Goal: Task Accomplishment & Management: Use online tool/utility

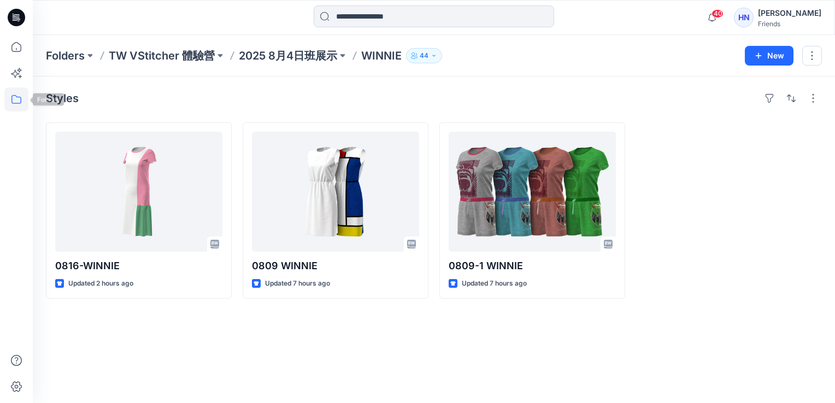
click at [15, 97] on icon at bounding box center [16, 99] width 24 height 24
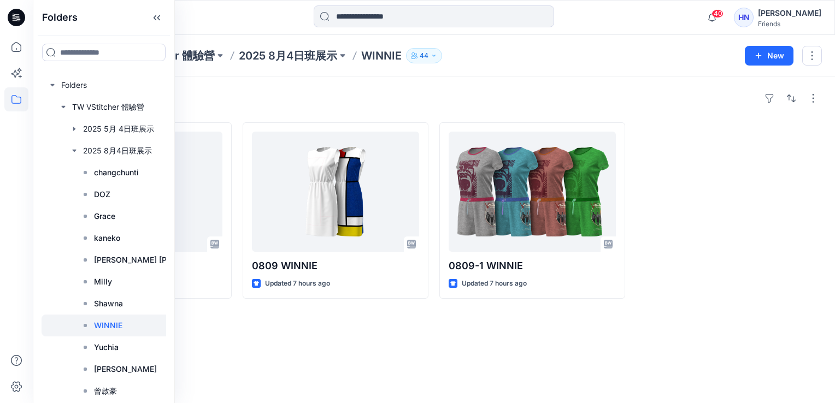
click at [406, 82] on div "Styles 0816-WINNIE Updated 2 hours ago 0809 WINNIE Updated 7 hours ago 0809-1 W…" at bounding box center [434, 240] width 802 height 327
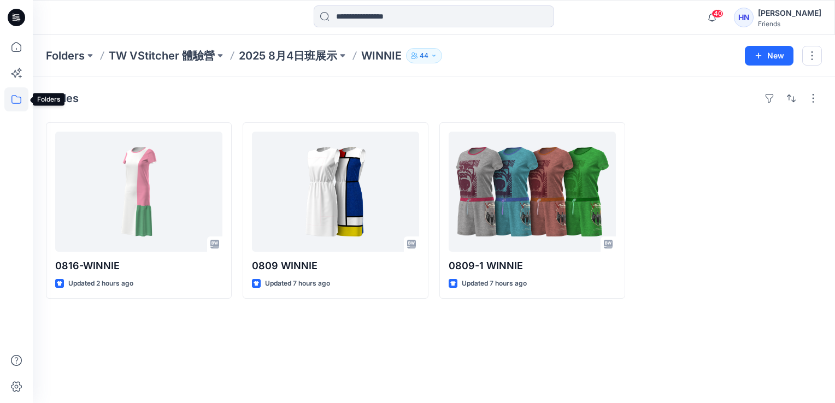
click at [15, 102] on icon at bounding box center [16, 99] width 24 height 24
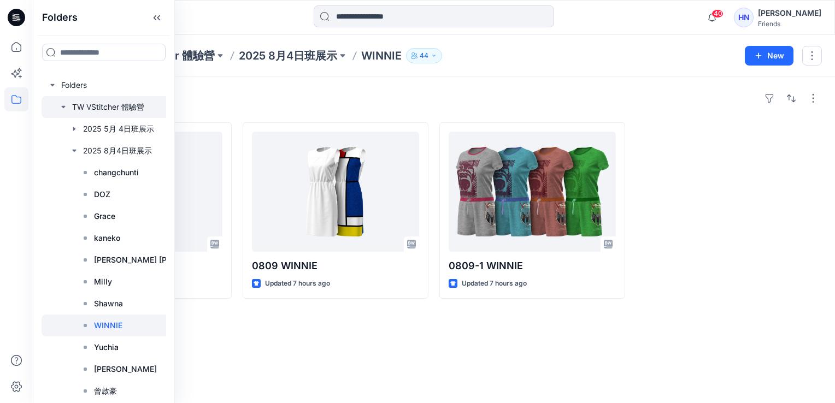
click at [133, 105] on div at bounding box center [129, 107] width 175 height 22
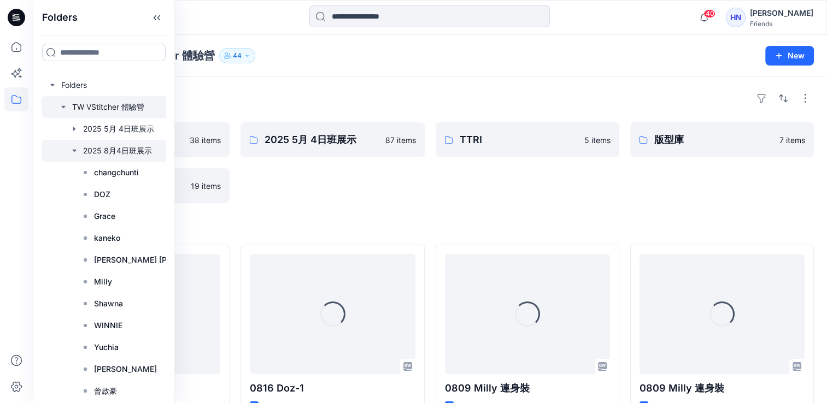
click at [109, 148] on div at bounding box center [129, 151] width 175 height 22
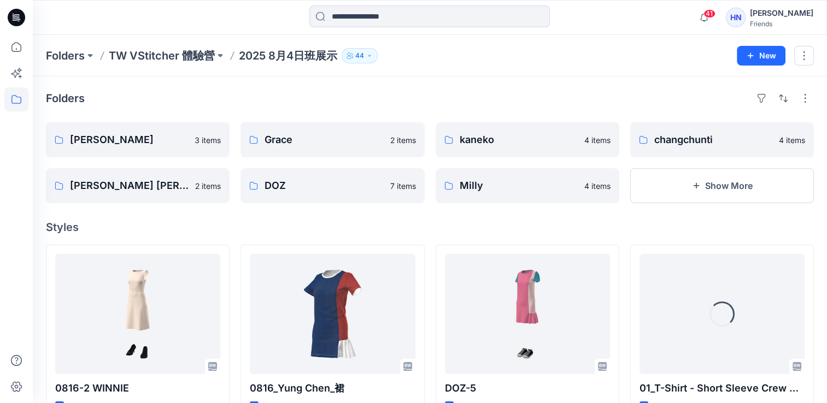
scroll to position [55, 0]
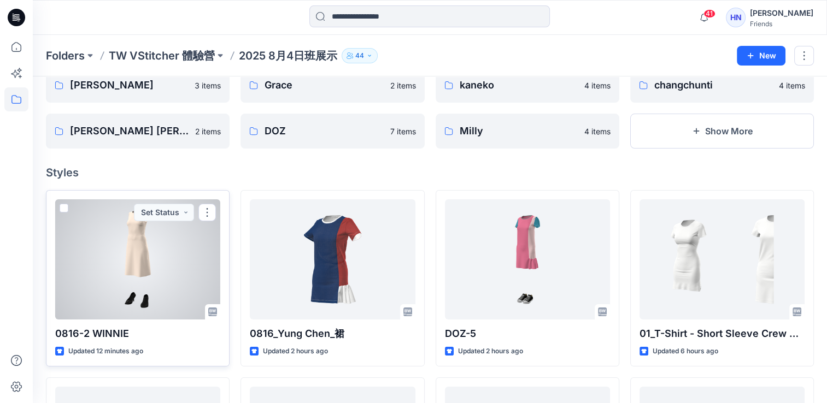
click at [64, 205] on span at bounding box center [64, 208] width 9 height 9
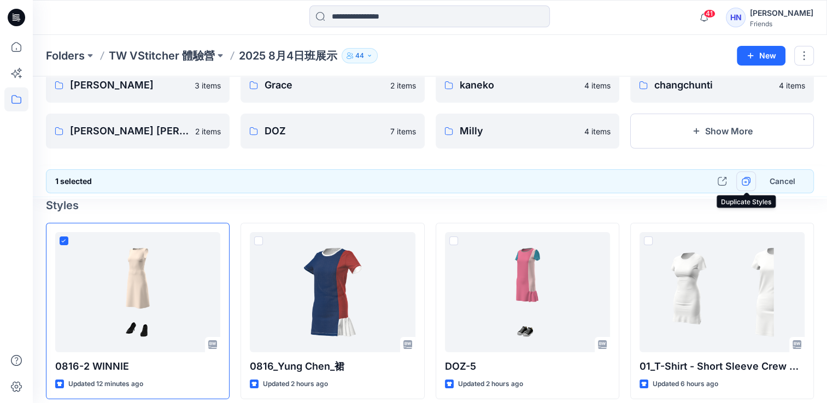
click at [749, 184] on icon "button" at bounding box center [746, 182] width 8 height 8
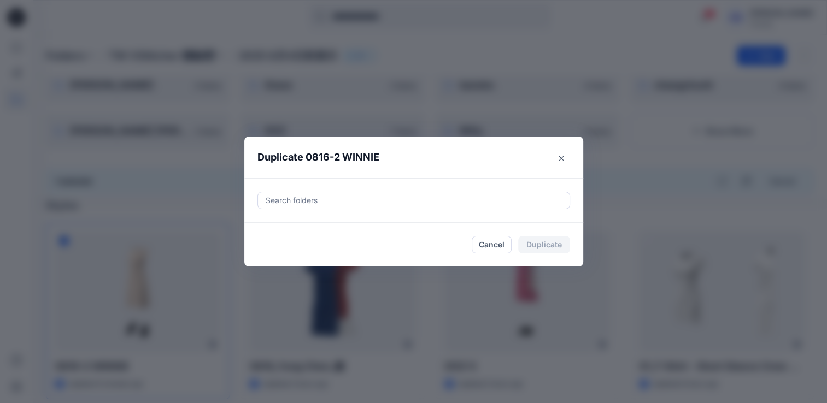
click at [368, 200] on div at bounding box center [414, 200] width 298 height 13
click at [366, 201] on div at bounding box center [414, 200] width 298 height 13
click at [384, 202] on div at bounding box center [414, 200] width 298 height 13
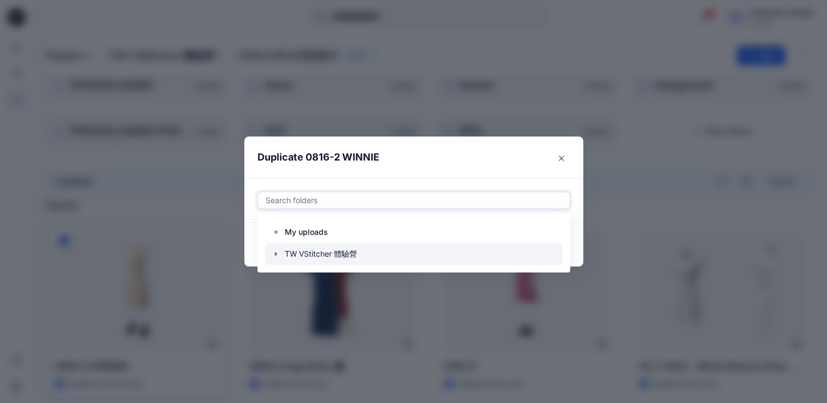
click at [278, 251] on icon "button" at bounding box center [276, 254] width 9 height 9
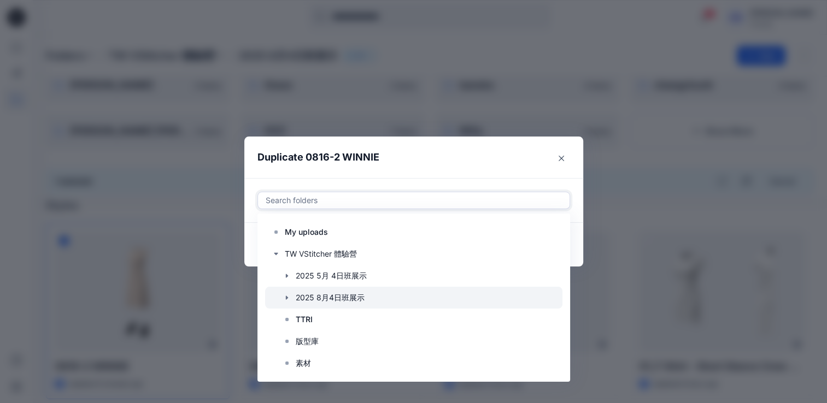
click at [287, 297] on icon "button" at bounding box center [286, 298] width 2 height 4
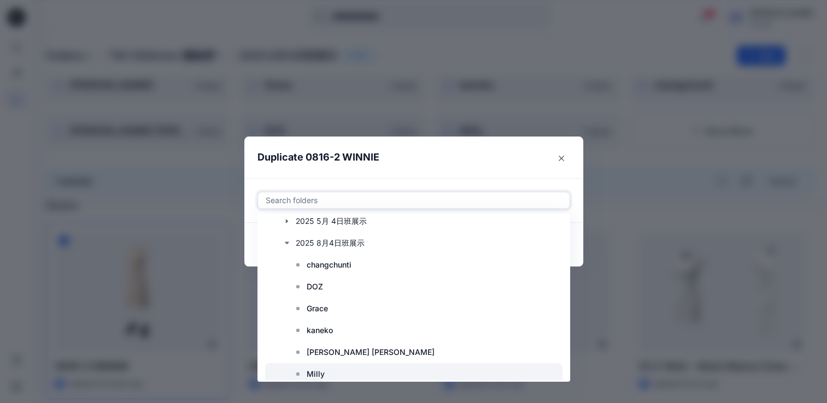
scroll to position [109, 0]
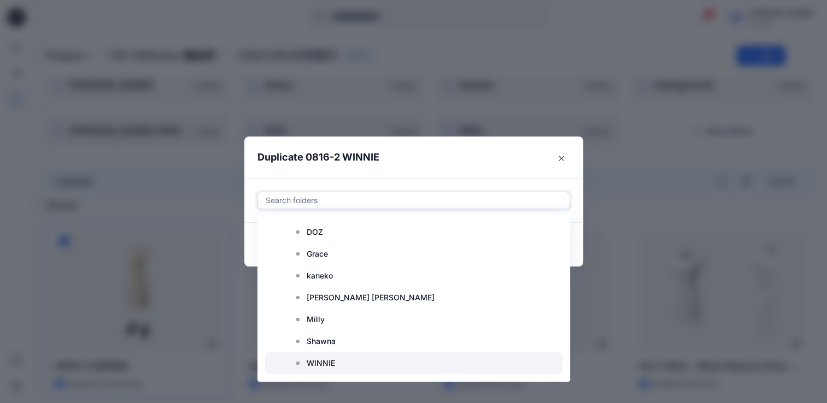
click at [299, 363] on rect at bounding box center [297, 363] width 3 height 3
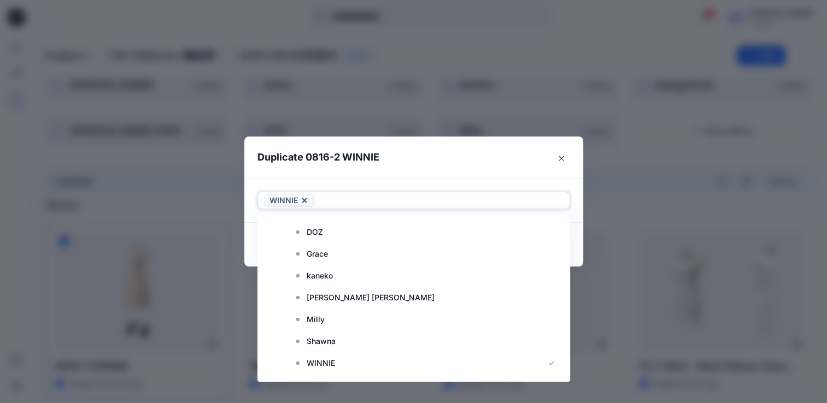
click at [524, 159] on header "Duplicate 0816-2 WINNIE" at bounding box center [402, 158] width 317 height 42
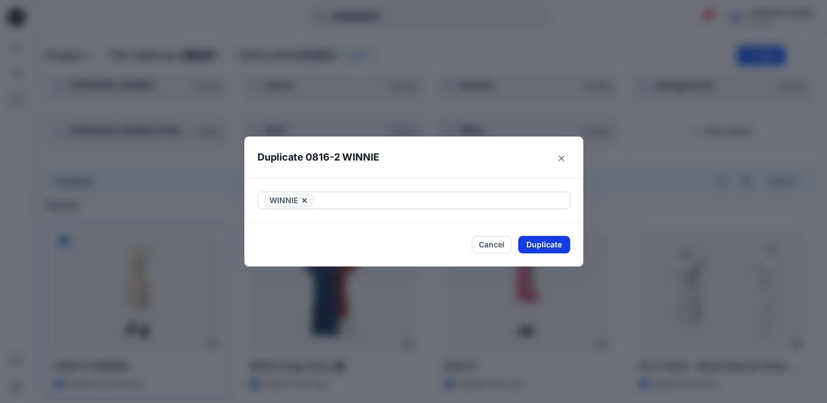
click at [544, 250] on button "Duplicate" at bounding box center [544, 244] width 52 height 17
click at [553, 246] on button "Close" at bounding box center [552, 244] width 36 height 17
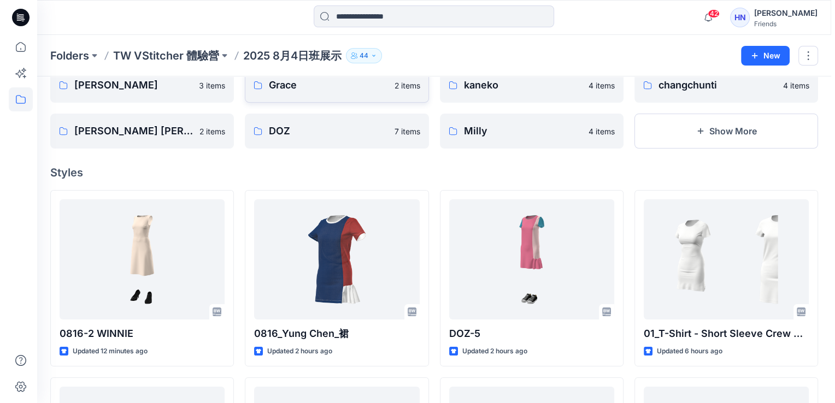
scroll to position [0, 0]
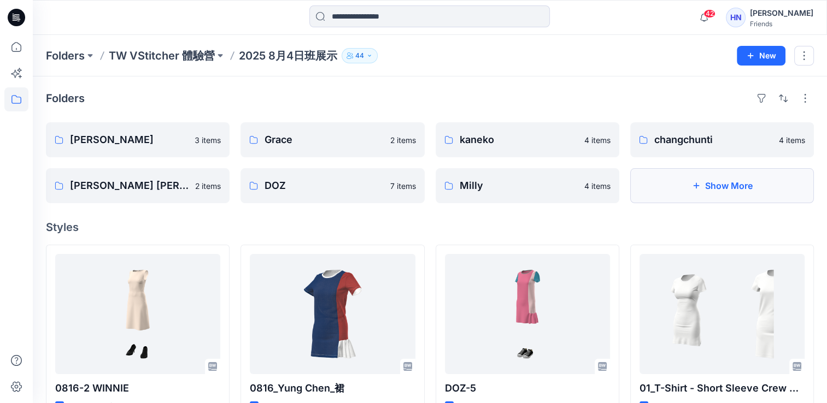
click at [729, 191] on button "Show More" at bounding box center [722, 185] width 184 height 35
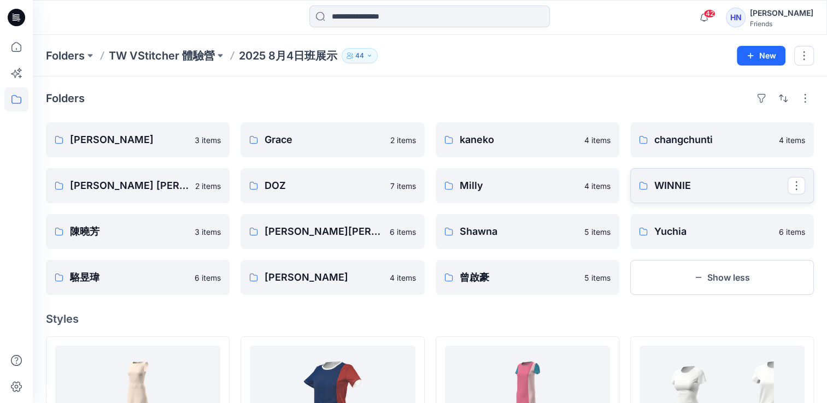
click at [708, 186] on p "WINNIE" at bounding box center [720, 185] width 133 height 15
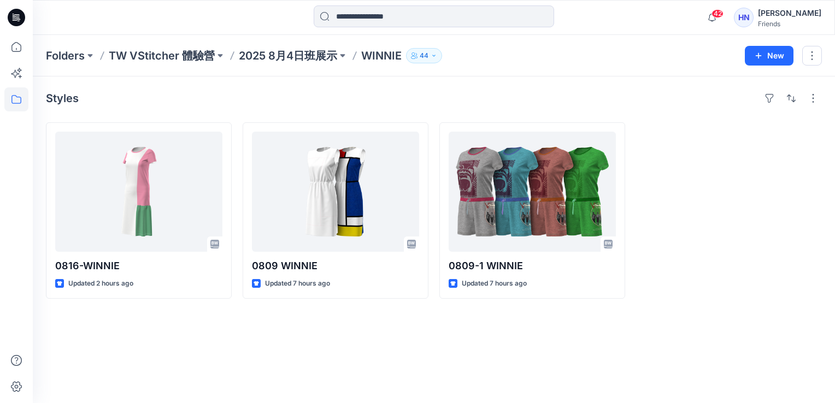
click at [454, 365] on div "Styles 0816-WINNIE Updated 2 hours ago 0809 WINNIE Updated 7 hours ago 0809-1 W…" at bounding box center [434, 240] width 802 height 327
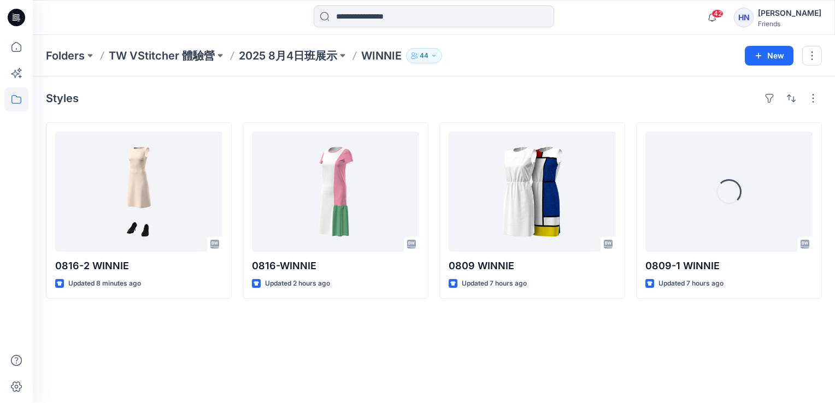
click at [503, 346] on div "Styles 0816-2 WINNIE Updated 8 minutes ago 0816-WINNIE Updated 2 hours ago 0809…" at bounding box center [434, 240] width 802 height 327
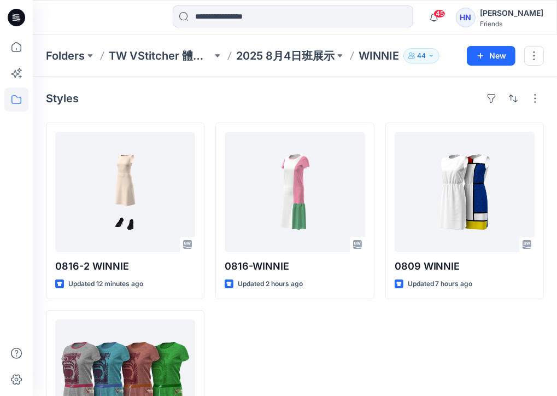
click at [507, 21] on div "Friends" at bounding box center [511, 24] width 63 height 8
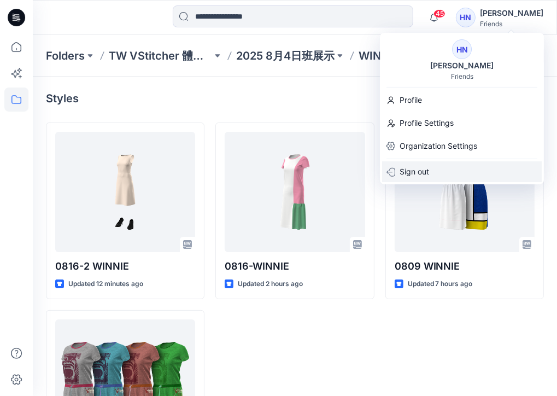
click at [422, 168] on p "Sign out" at bounding box center [414, 171] width 30 height 21
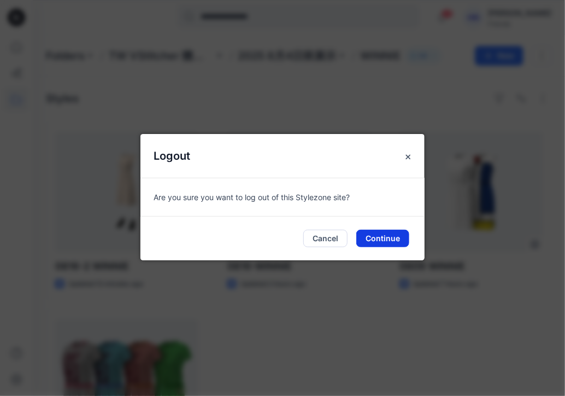
click at [370, 236] on button "Continue" at bounding box center [382, 238] width 53 height 17
